Goal: Task Accomplishment & Management: Use online tool/utility

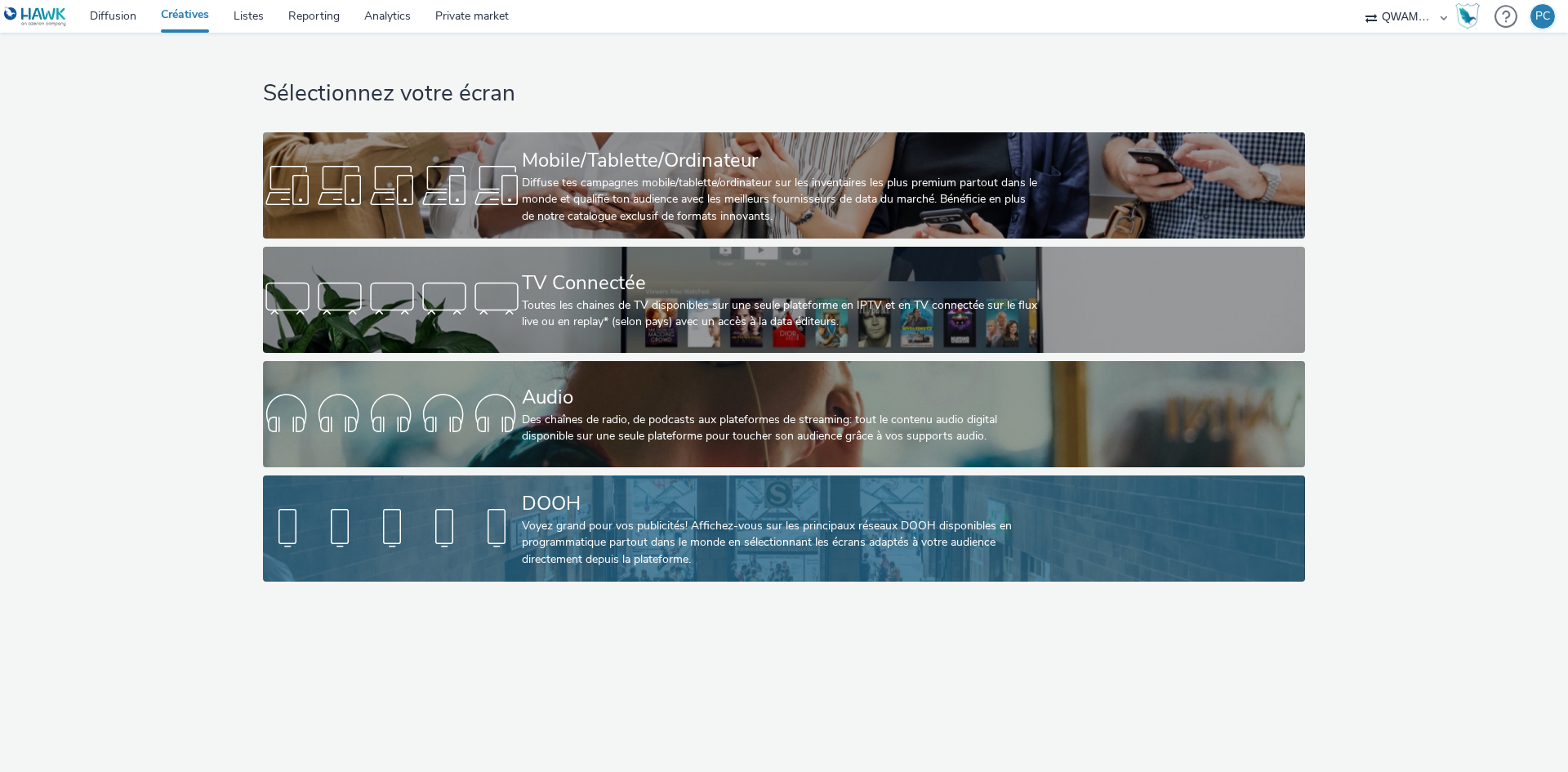
click at [589, 510] on div "DOOH" at bounding box center [781, 504] width 518 height 29
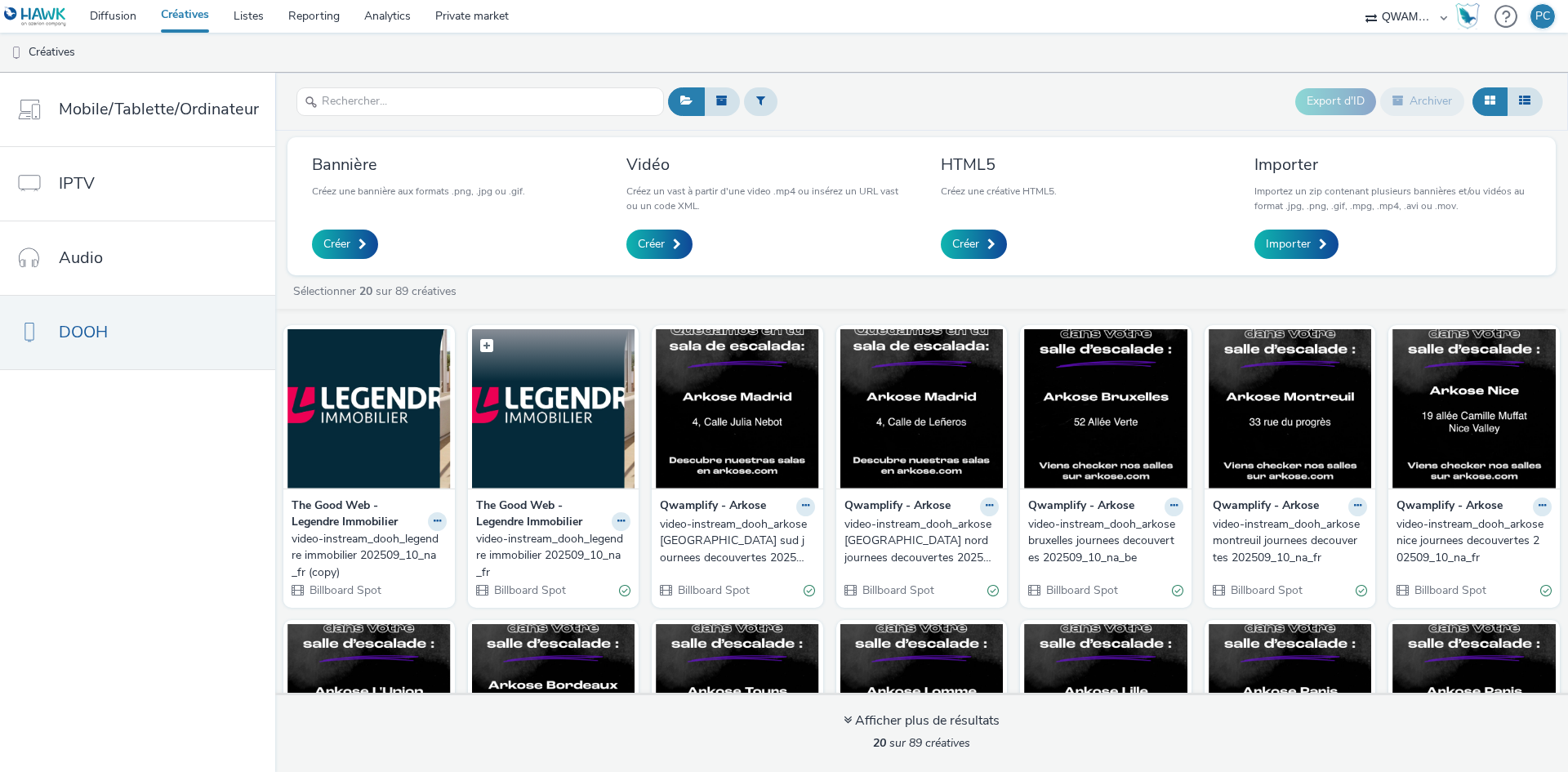
click at [510, 442] on img at bounding box center [553, 408] width 164 height 159
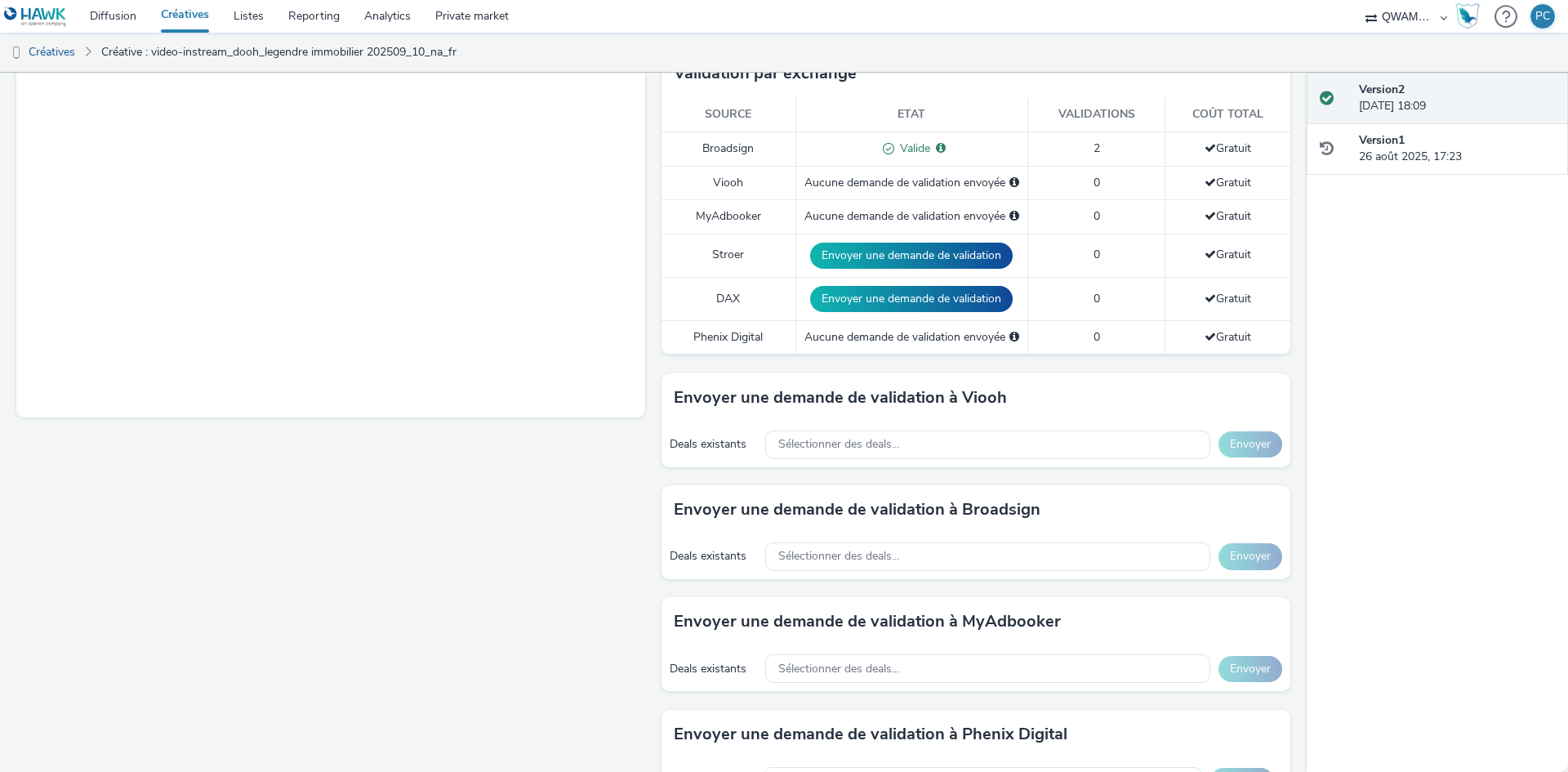
scroll to position [408, 0]
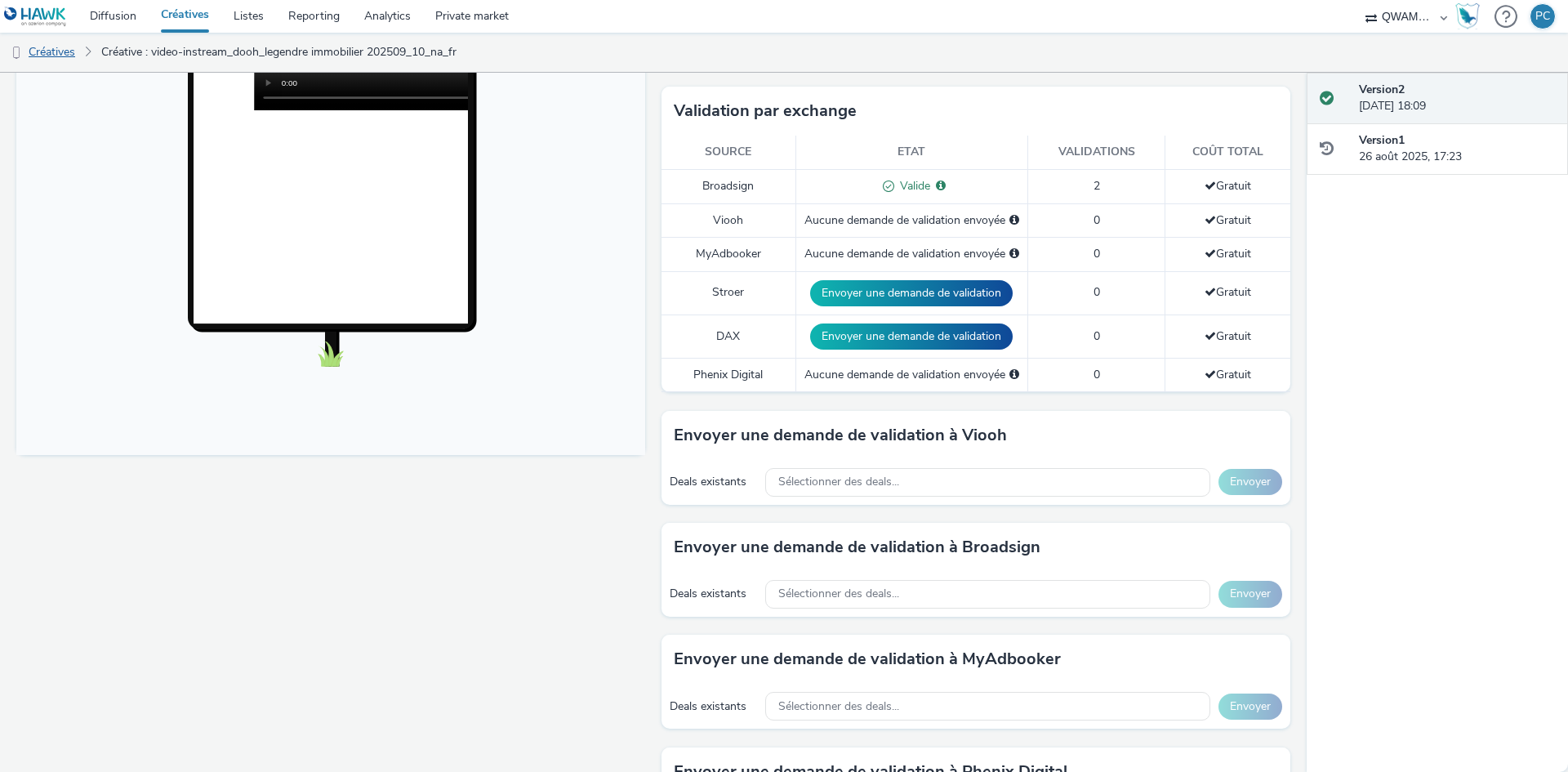
click at [55, 57] on link "Créatives" at bounding box center [41, 53] width 83 height 39
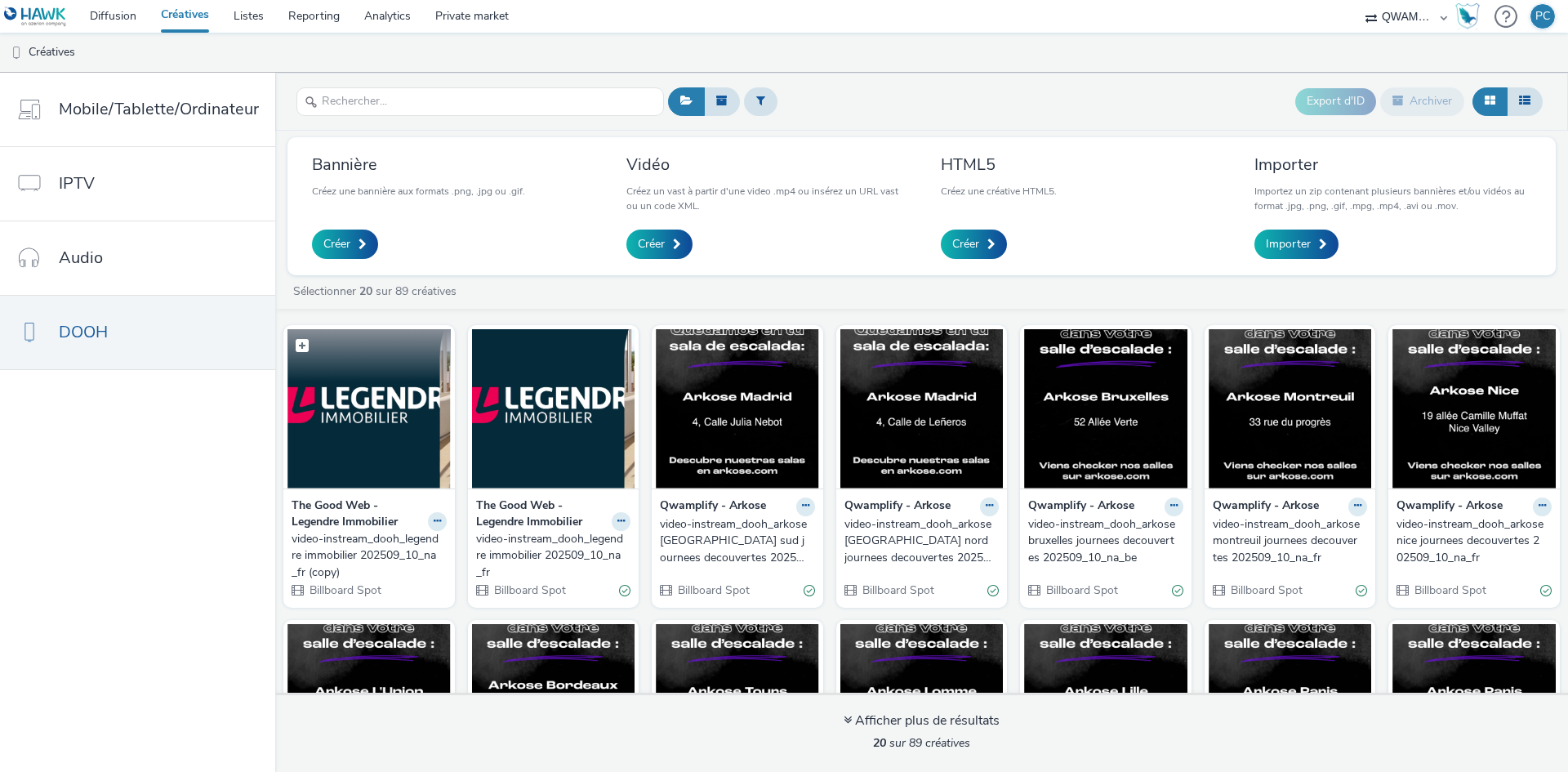
click at [358, 423] on img at bounding box center [369, 408] width 164 height 159
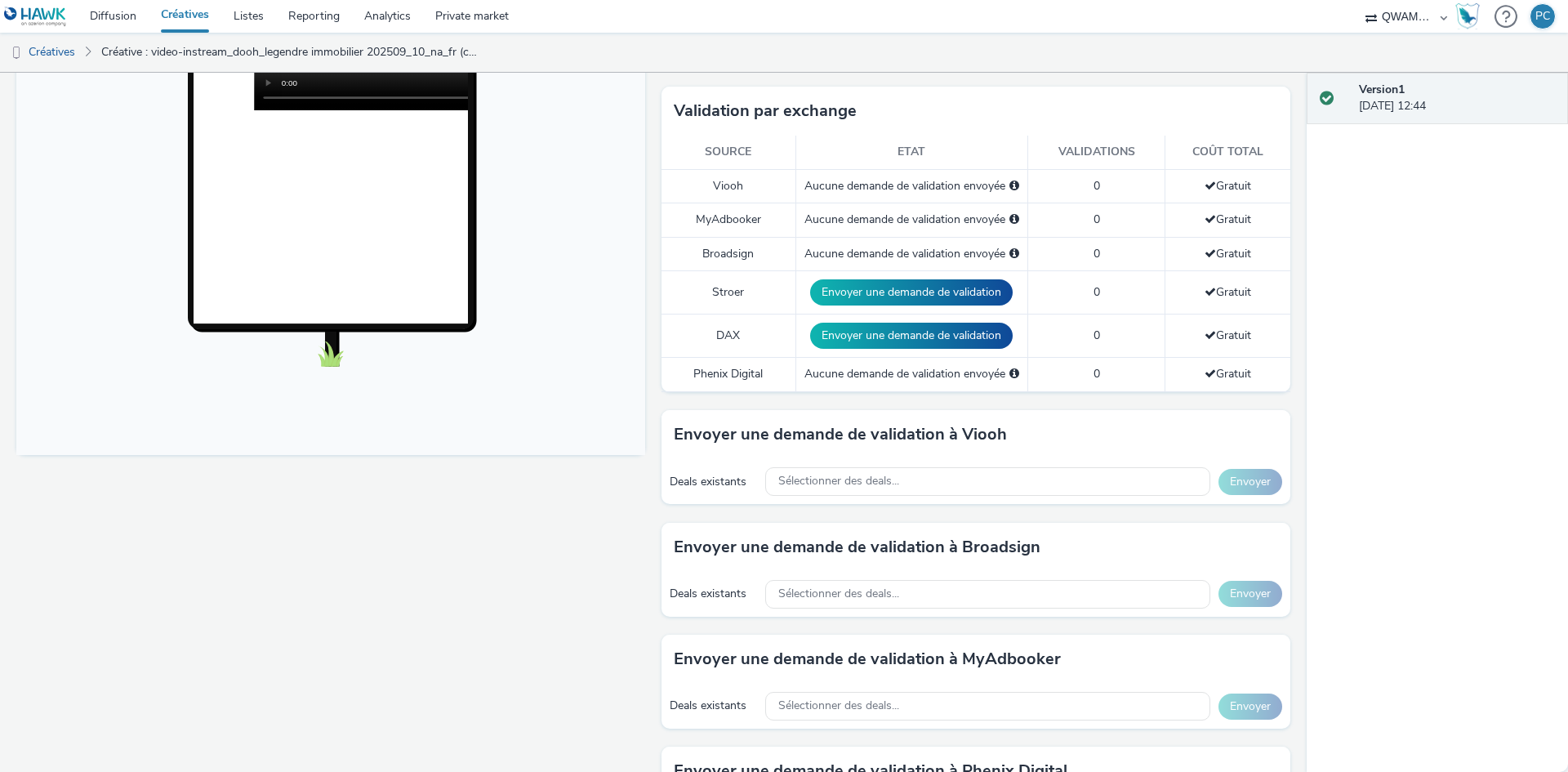
scroll to position [245, 0]
